Goal: Check status: Check status

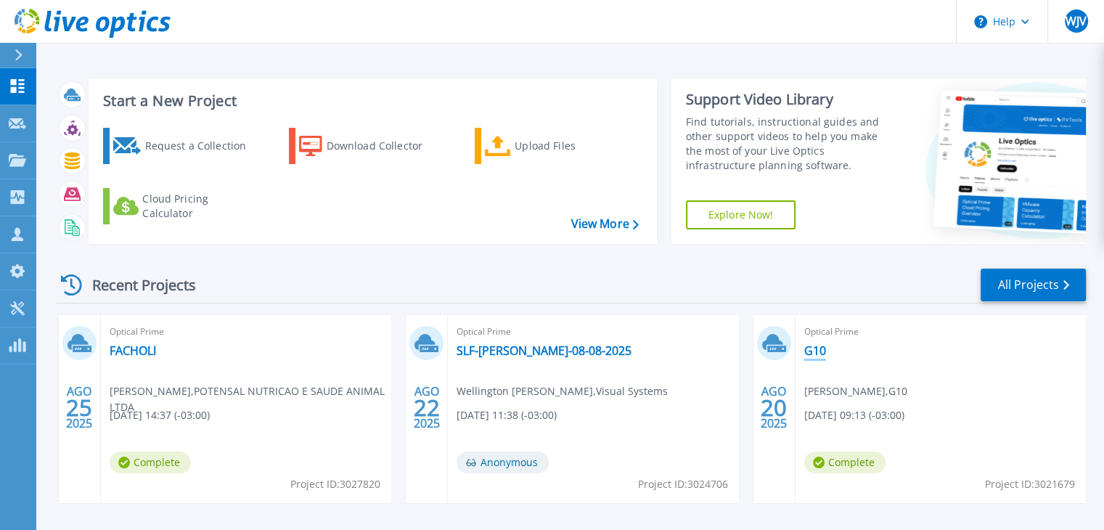
click at [824, 349] on link "G10" at bounding box center [815, 350] width 22 height 15
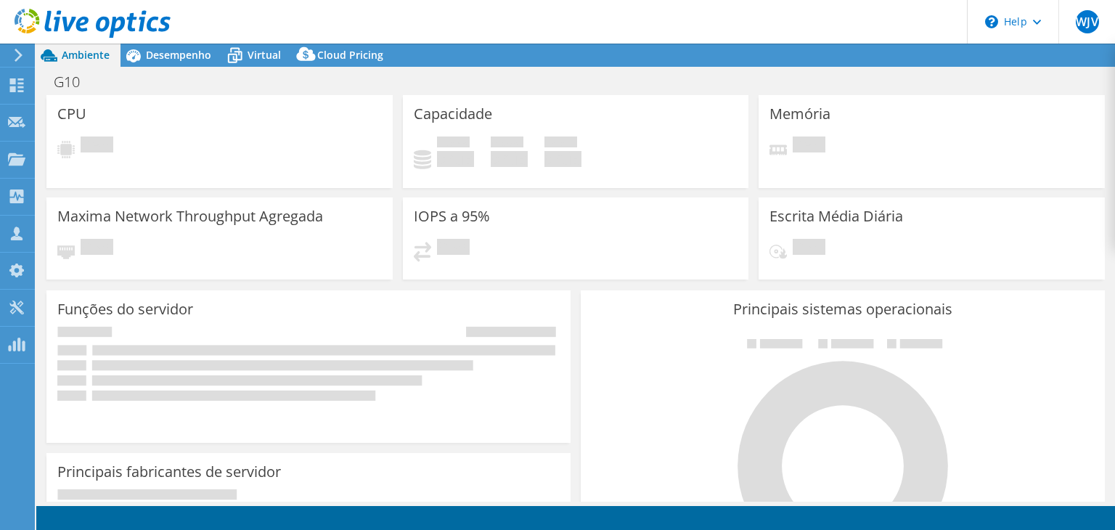
select select "USD"
select select "SouthAmerica"
select select "BRL"
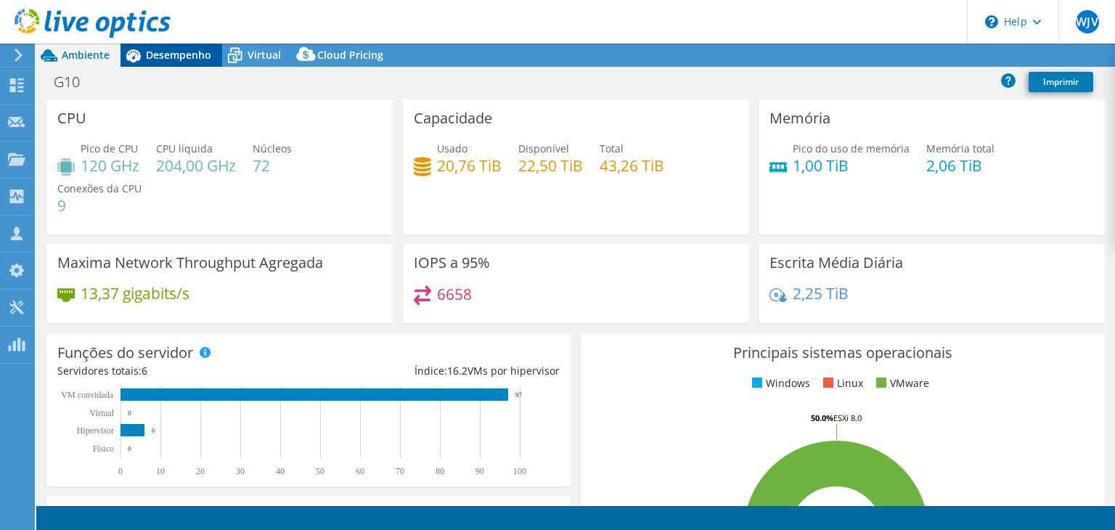
click at [174, 58] on span "Desempenho" at bounding box center [178, 55] width 65 height 14
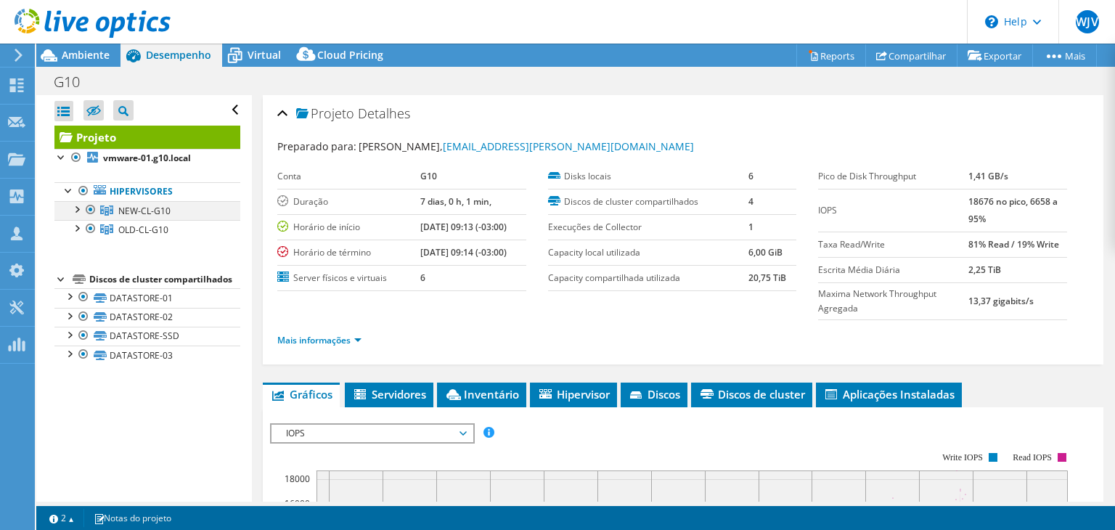
click at [74, 208] on div at bounding box center [76, 208] width 15 height 15
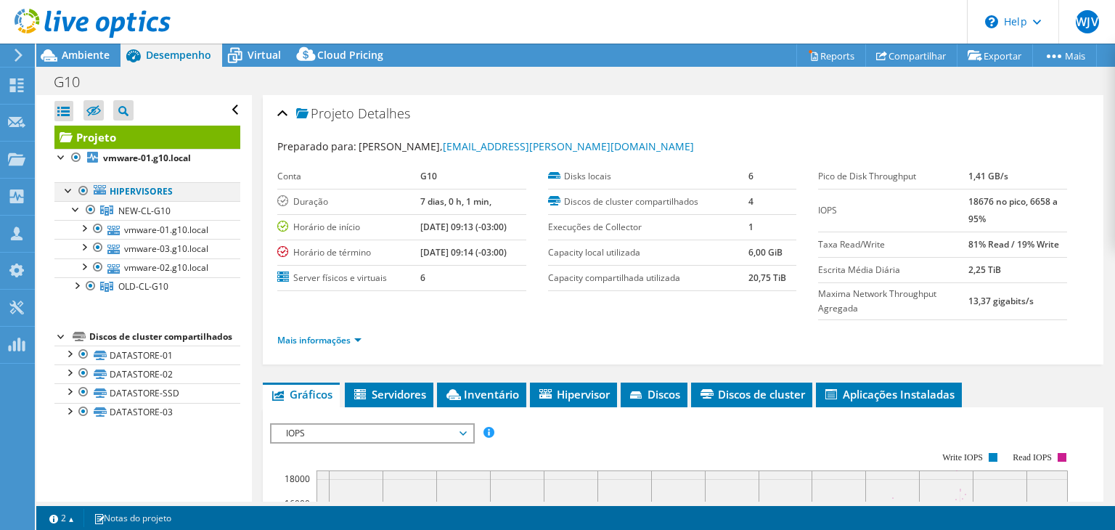
click at [84, 193] on div at bounding box center [83, 190] width 15 height 17
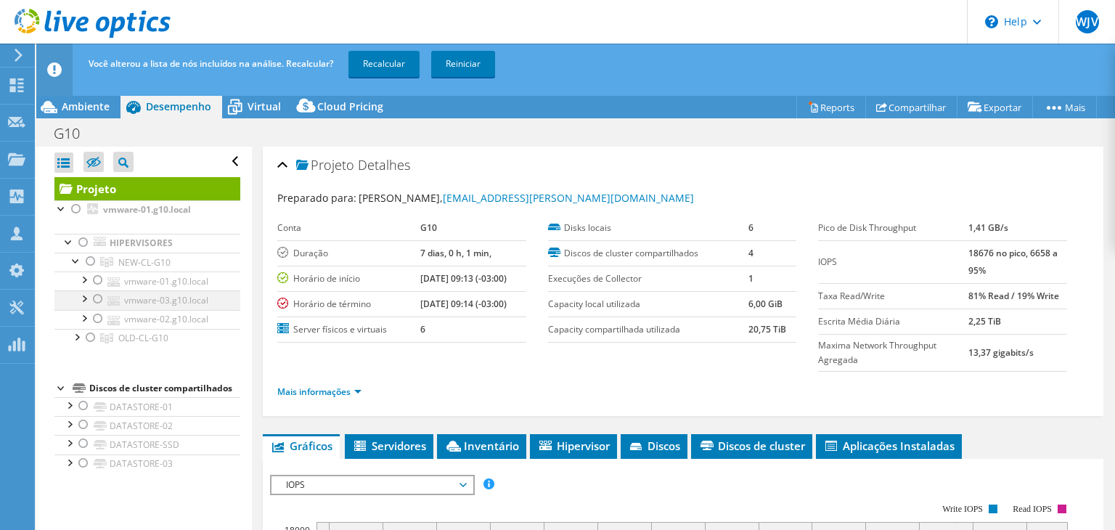
click at [97, 296] on div at bounding box center [98, 298] width 15 height 17
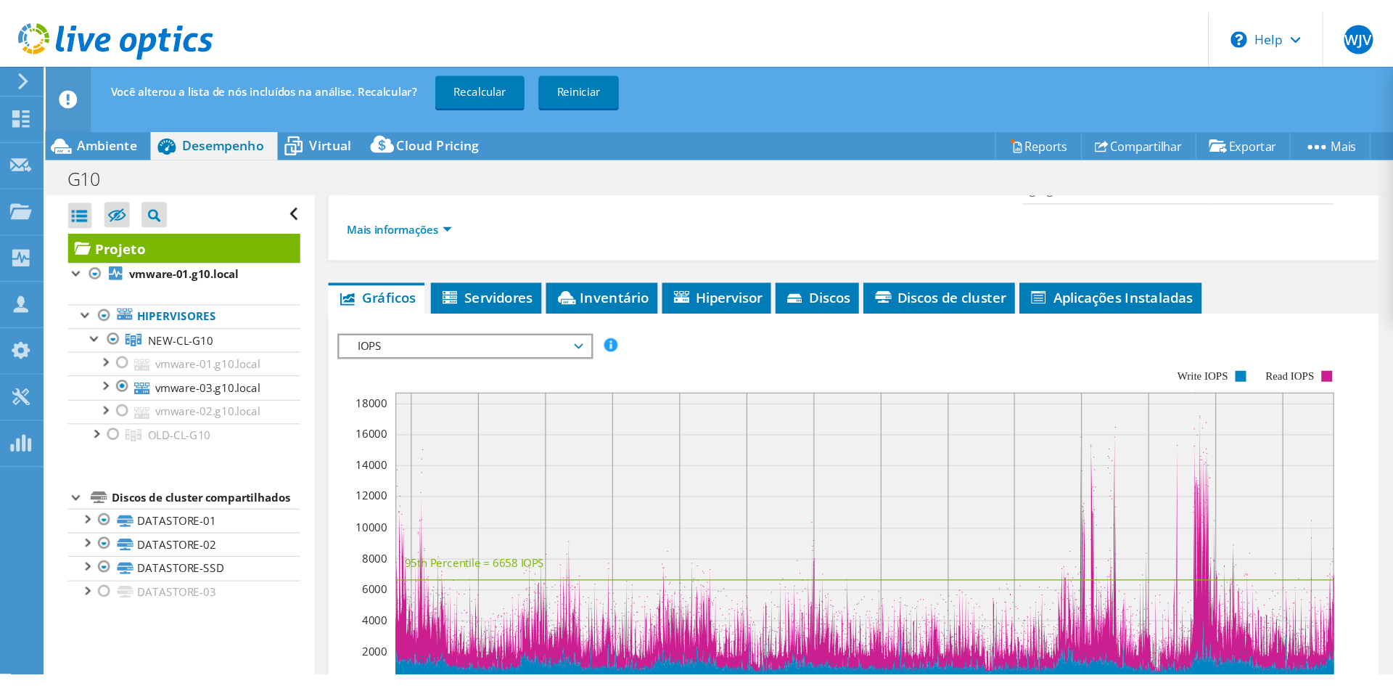
scroll to position [218, 0]
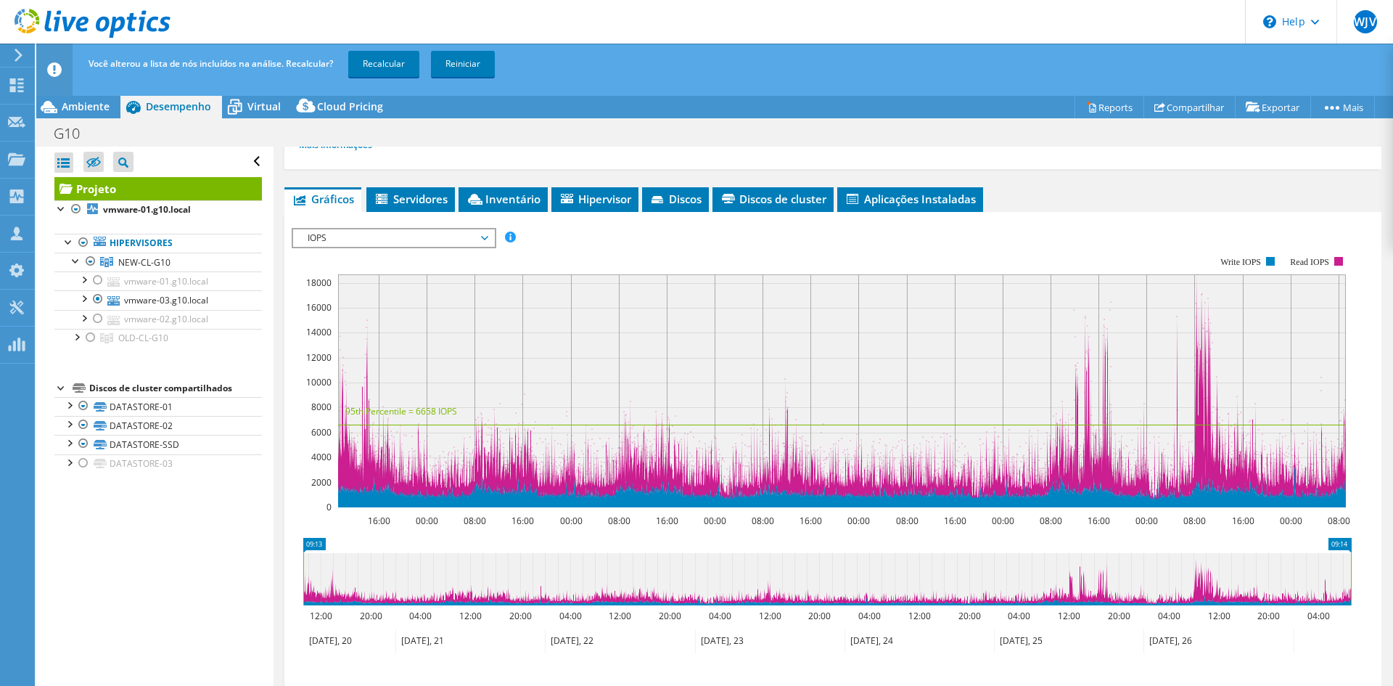
click at [490, 239] on span "IOPS" at bounding box center [393, 237] width 201 height 17
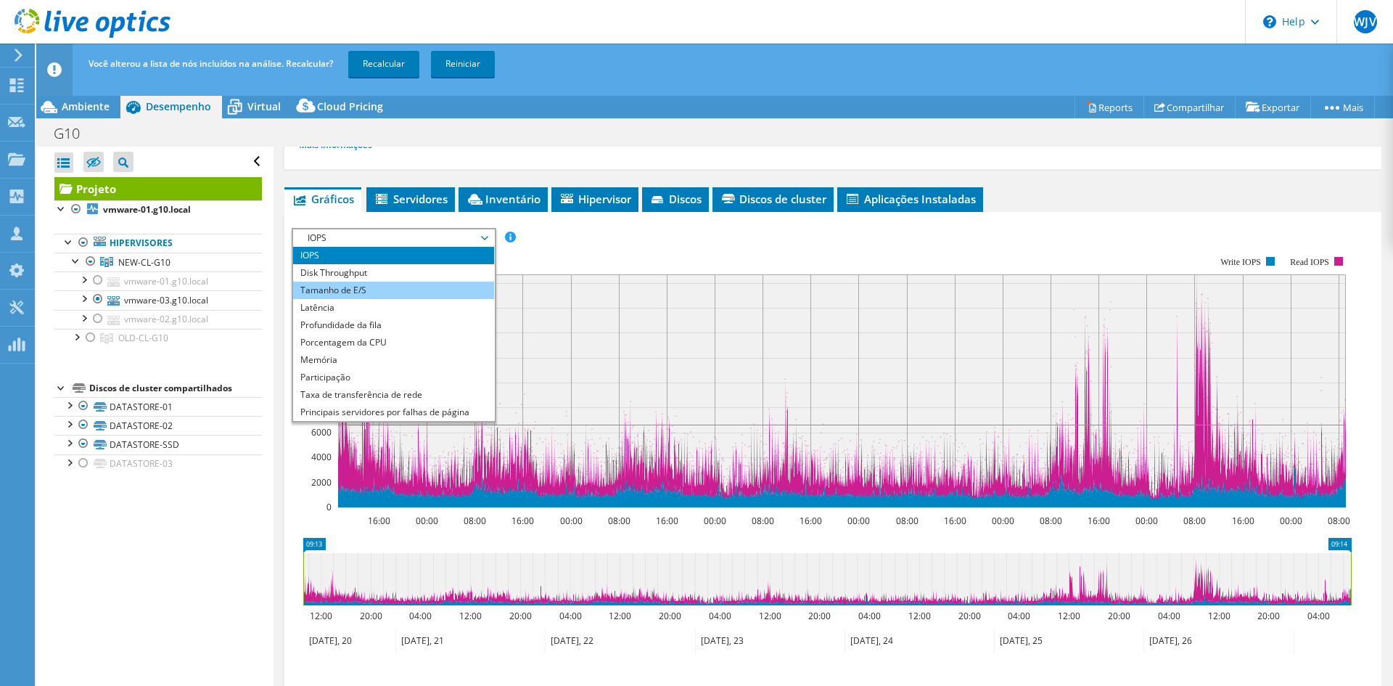
click at [435, 295] on li "Tamanho de E/S" at bounding box center [393, 290] width 201 height 17
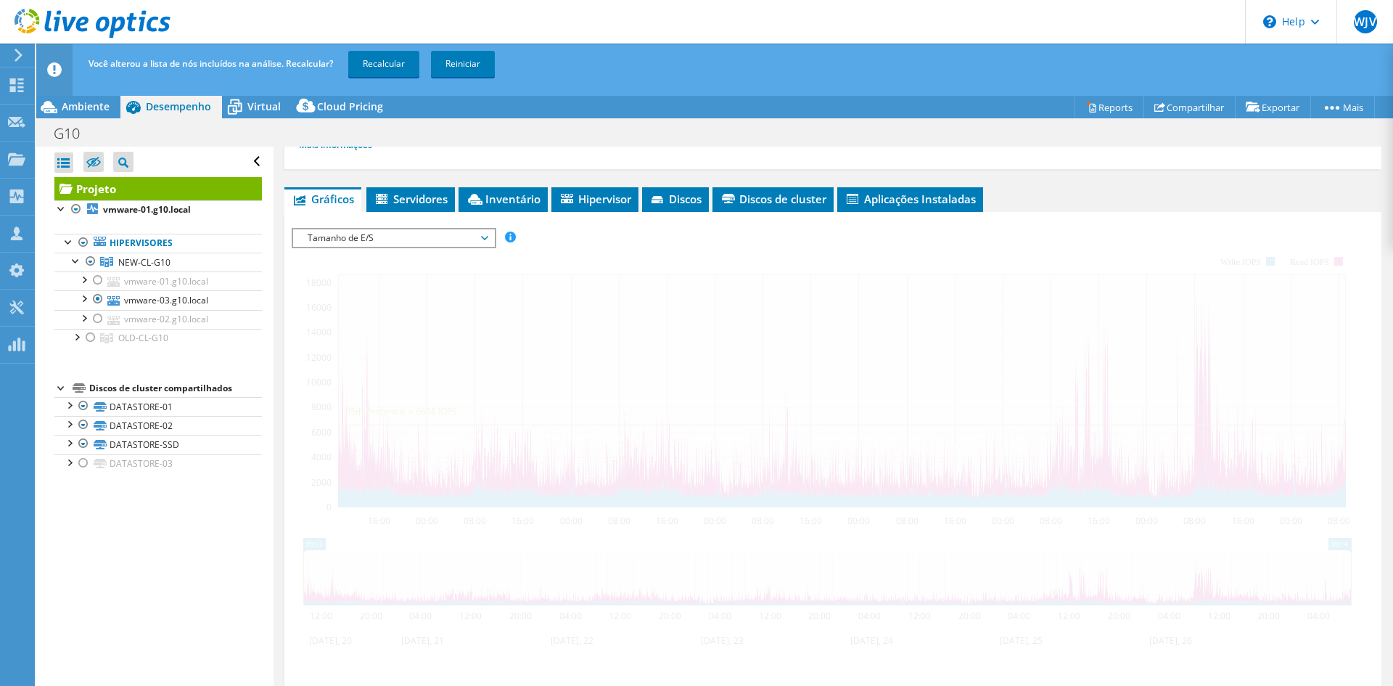
click at [396, 246] on span "Tamanho de E/S" at bounding box center [393, 237] width 187 height 17
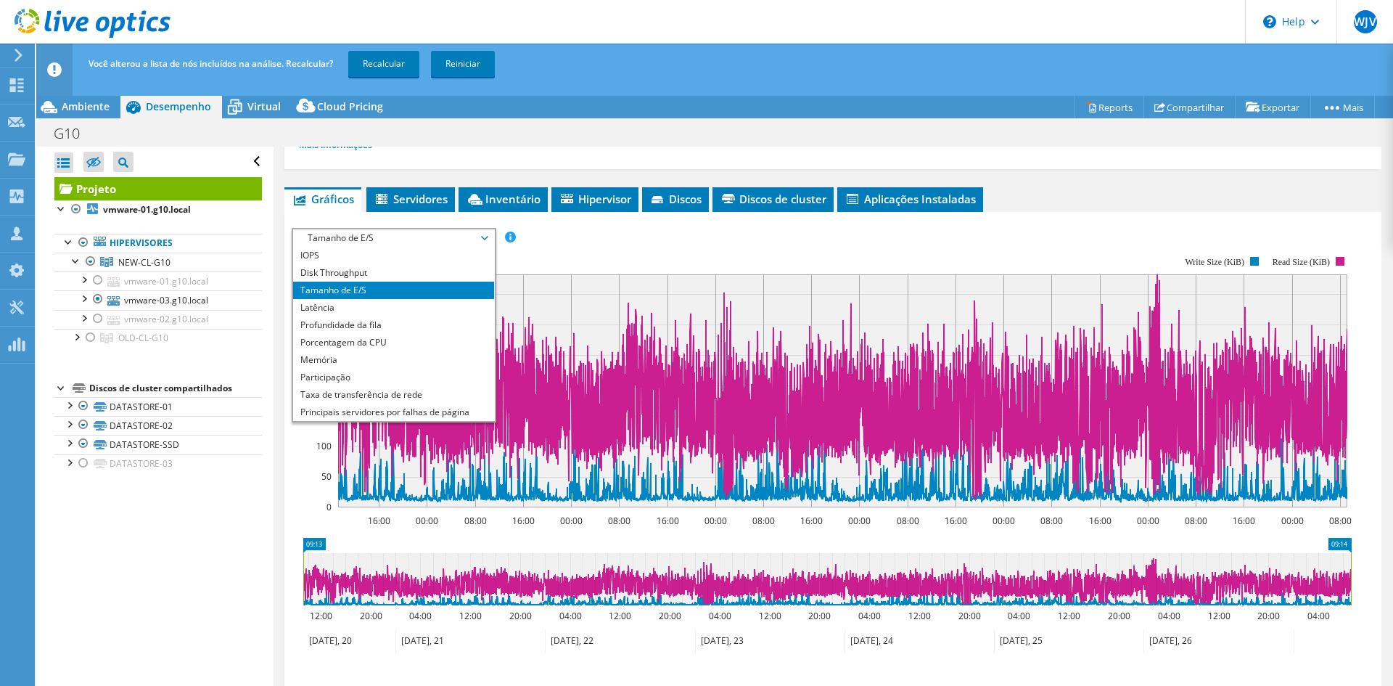
click at [397, 239] on span "Tamanho de E/S" at bounding box center [393, 237] width 187 height 17
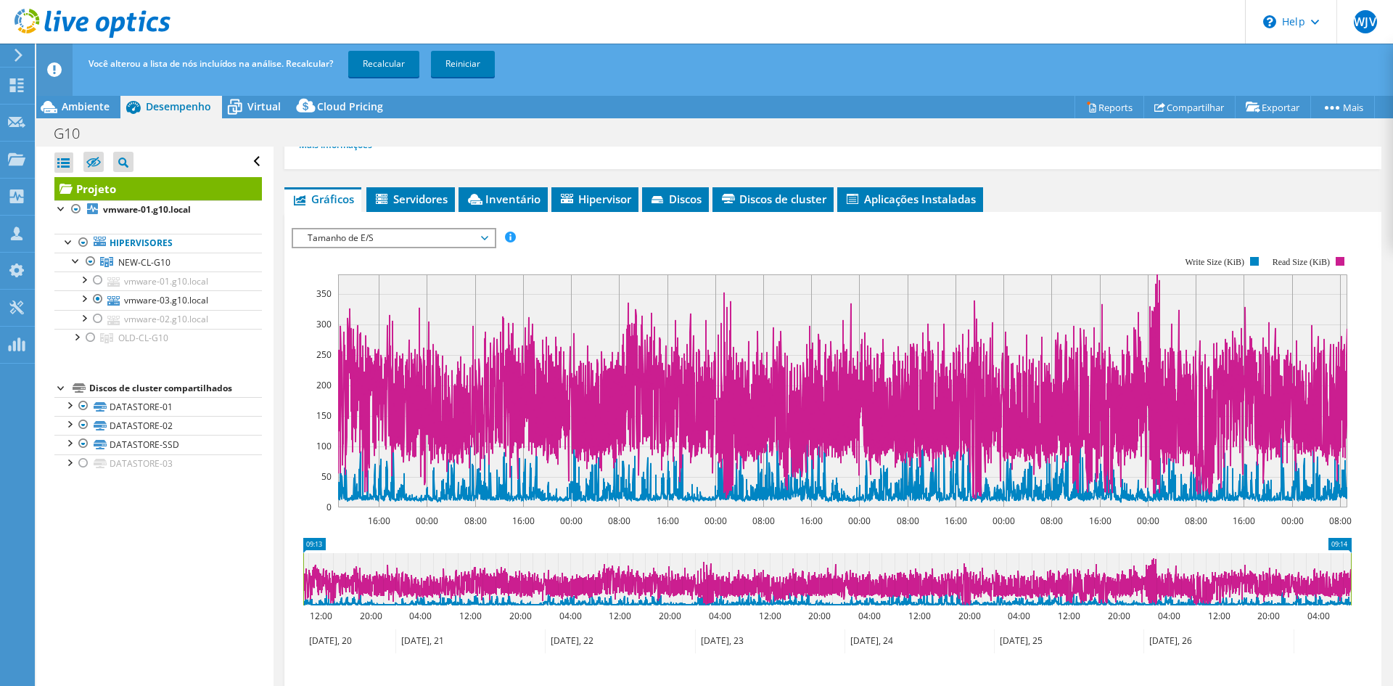
click at [397, 239] on span "Tamanho de E/S" at bounding box center [393, 237] width 187 height 17
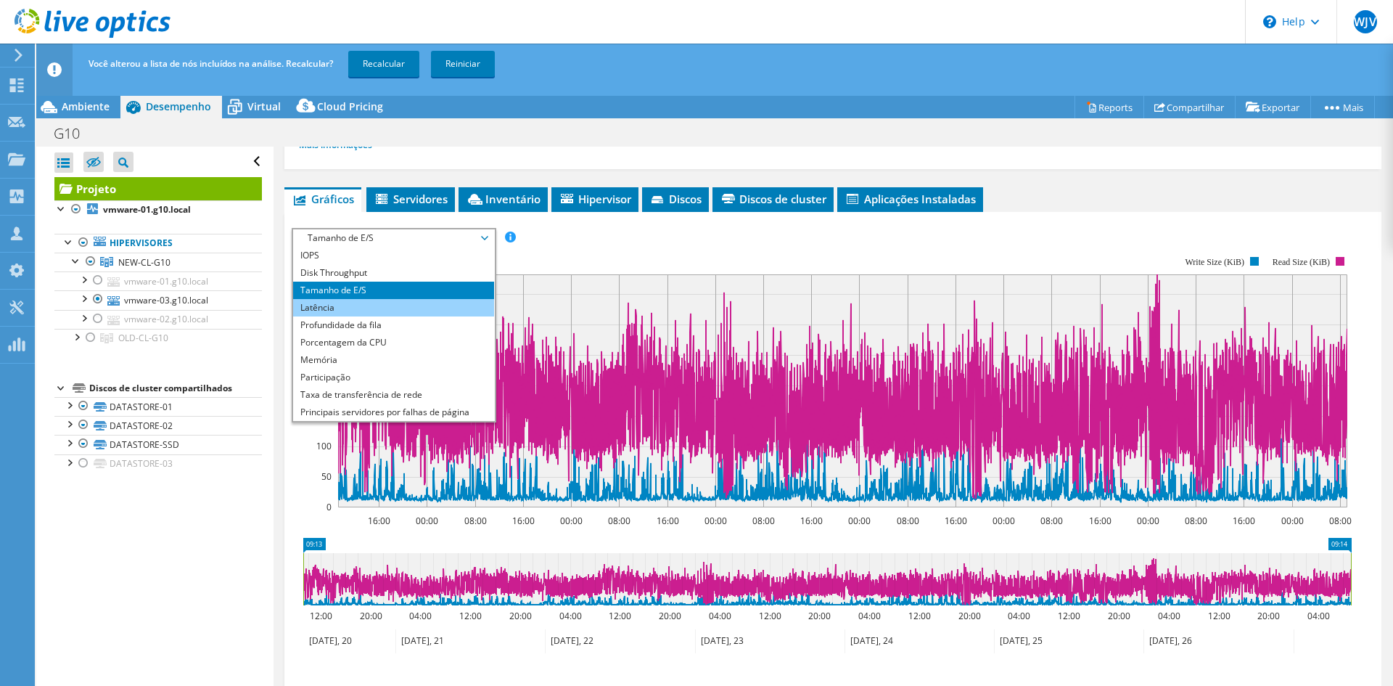
click at [348, 306] on li "Latência" at bounding box center [393, 307] width 201 height 17
